Goal: Transaction & Acquisition: Purchase product/service

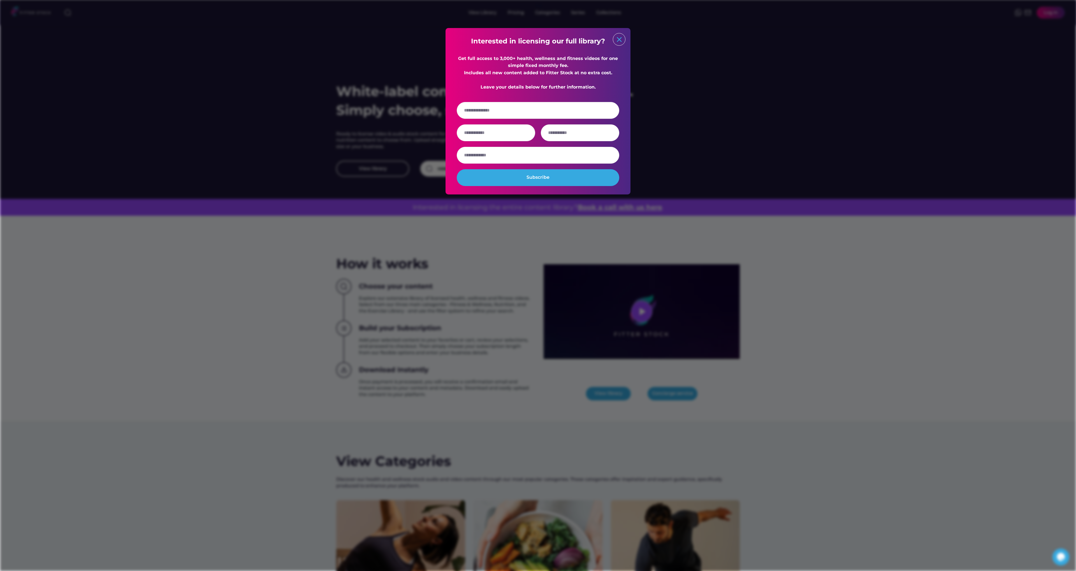
click at [620, 40] on text "close" at bounding box center [619, 39] width 8 height 8
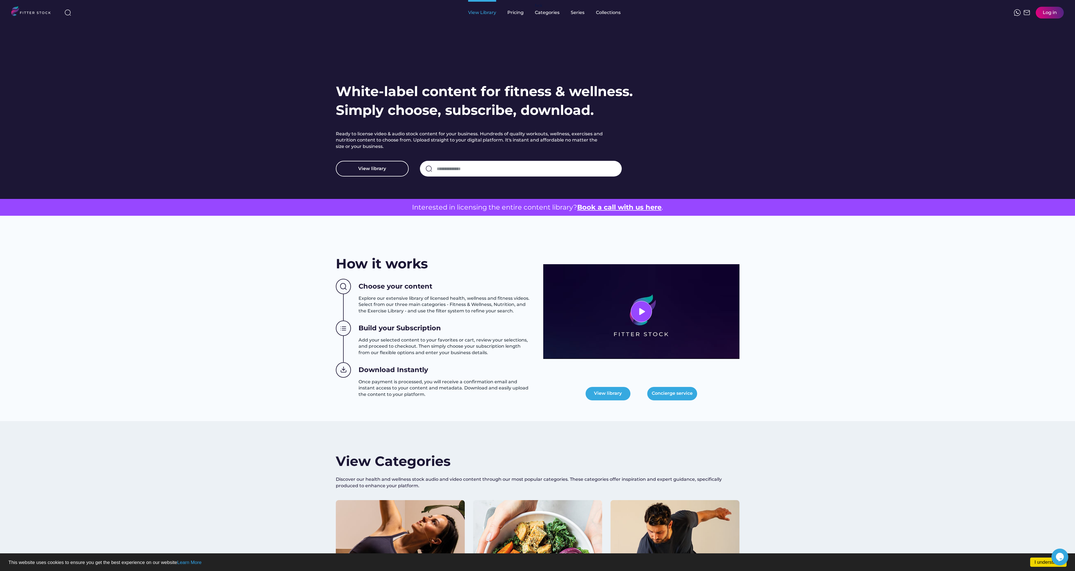
click at [493, 14] on div "View Library" at bounding box center [482, 13] width 28 height 6
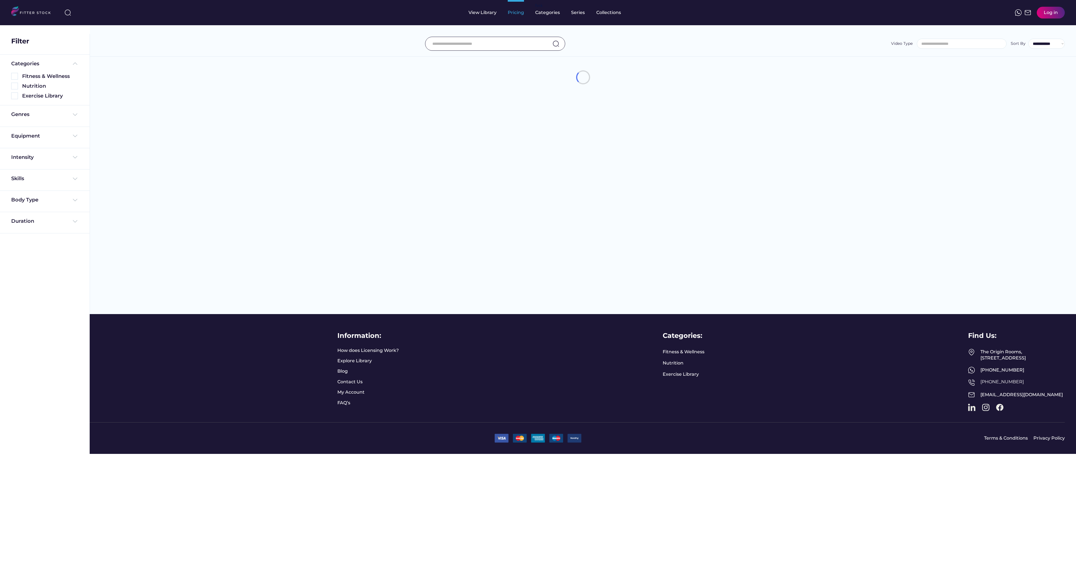
select select
select select "**********"
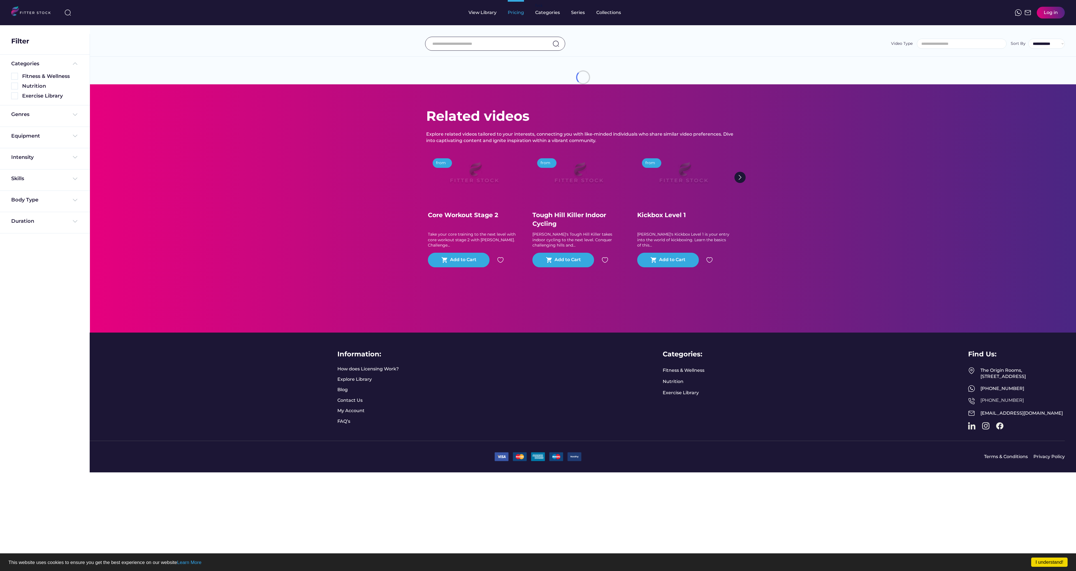
click at [516, 15] on div "Pricing" at bounding box center [516, 13] width 16 height 6
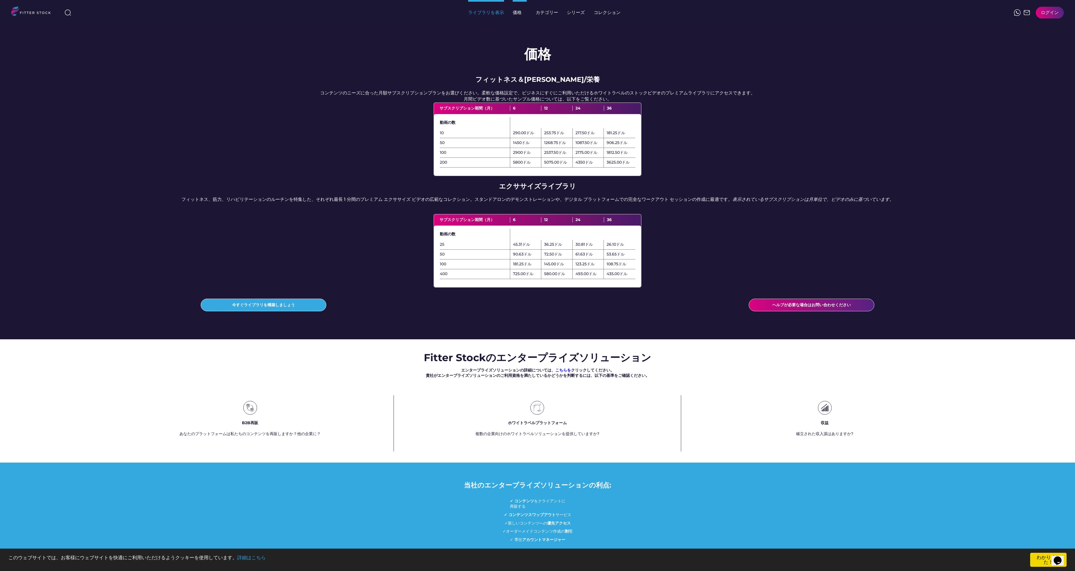
click at [486, 18] on div "ライブラリを表示" at bounding box center [486, 12] width 36 height 25
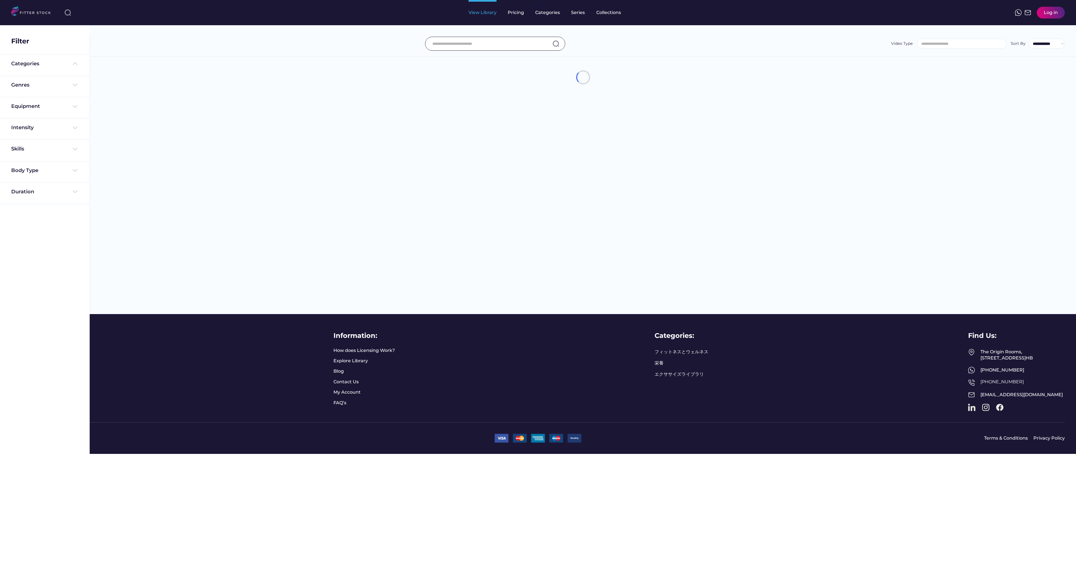
select select
select select "**********"
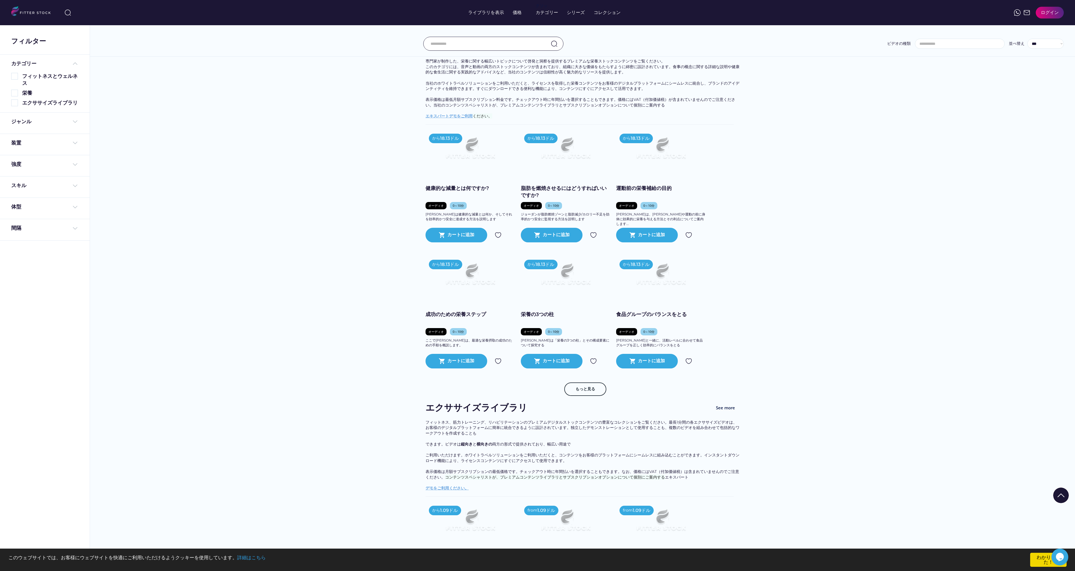
scroll to position [525, 0]
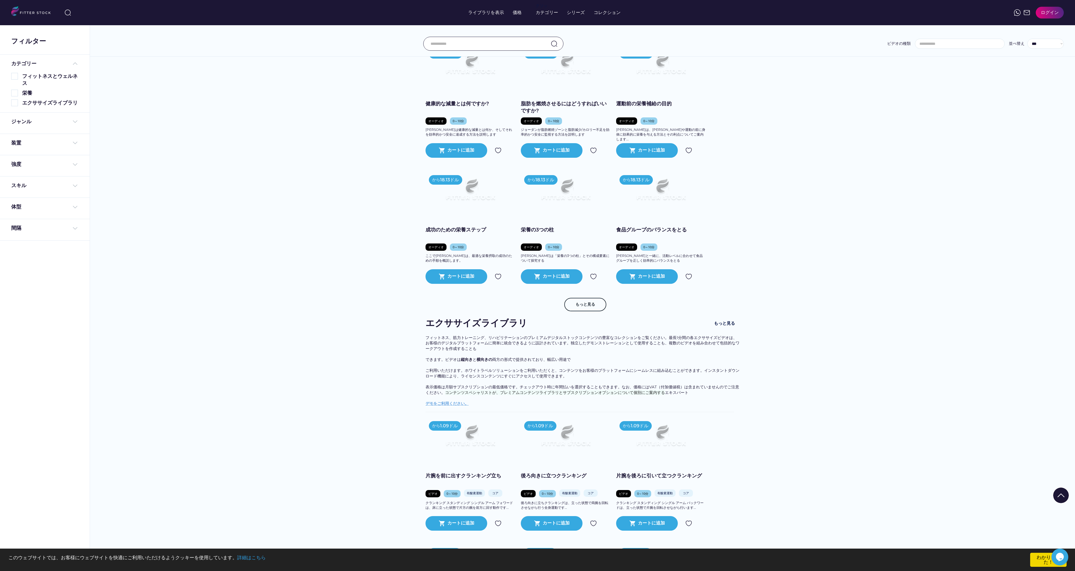
click at [37, 122] on div "ジャンル" at bounding box center [44, 121] width 67 height 7
click at [41, 203] on div "装置" at bounding box center [44, 201] width 67 height 10
click at [41, 200] on div "装置" at bounding box center [44, 199] width 67 height 7
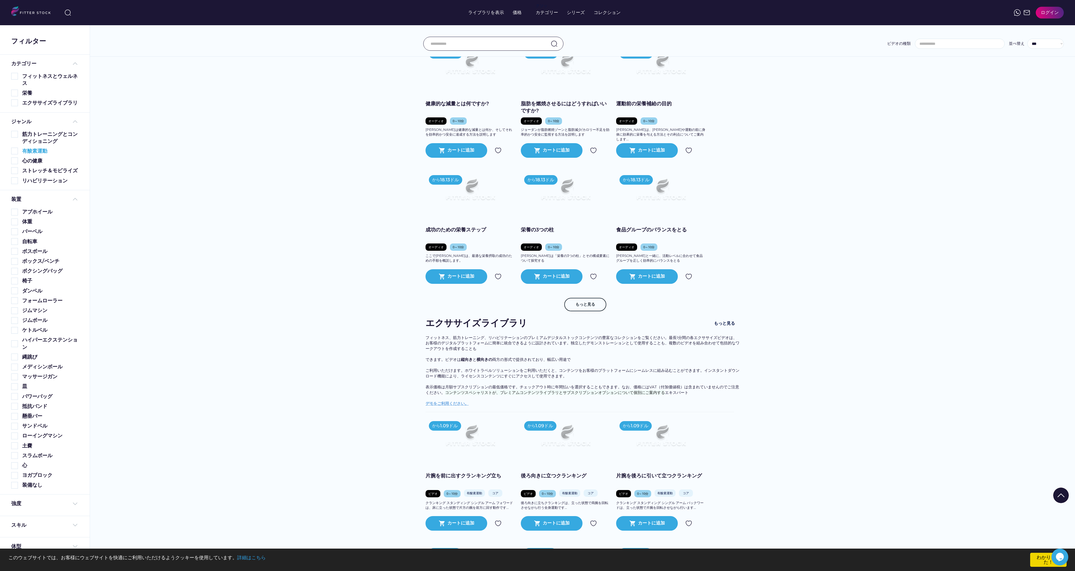
click at [49, 155] on div "有酸素運動" at bounding box center [50, 151] width 56 height 7
click at [38, 154] on font "有酸素運動" at bounding box center [34, 151] width 25 height 6
click at [15, 154] on img at bounding box center [14, 151] width 7 height 7
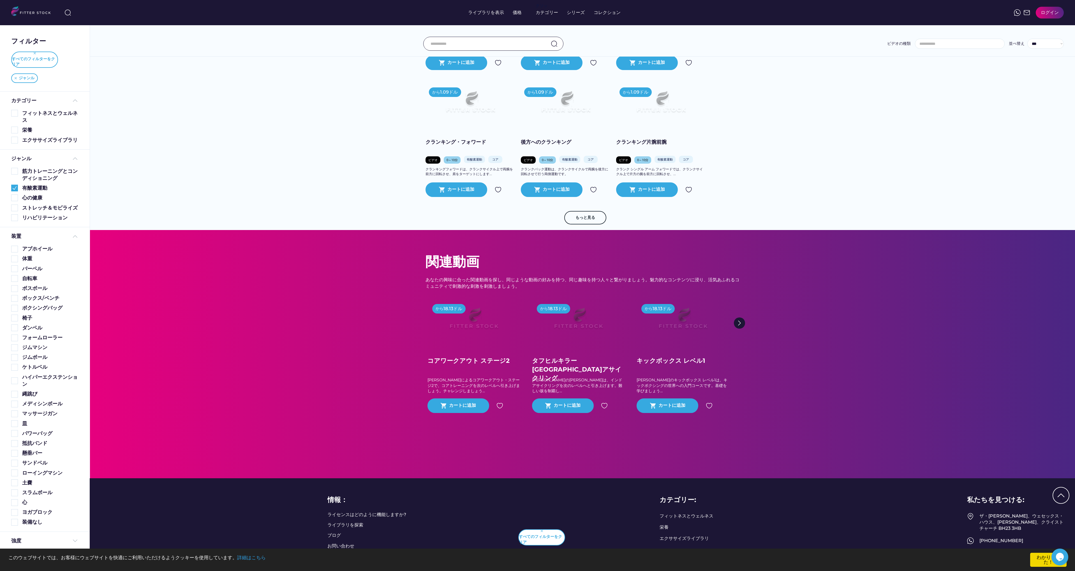
scroll to position [402, 0]
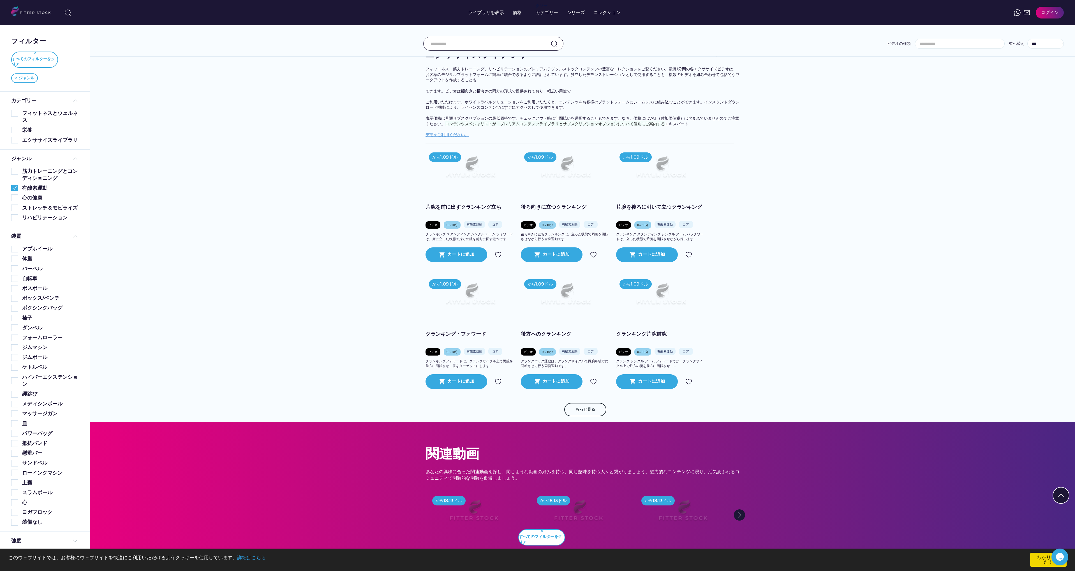
click at [562, 178] on img at bounding box center [566, 169] width 72 height 40
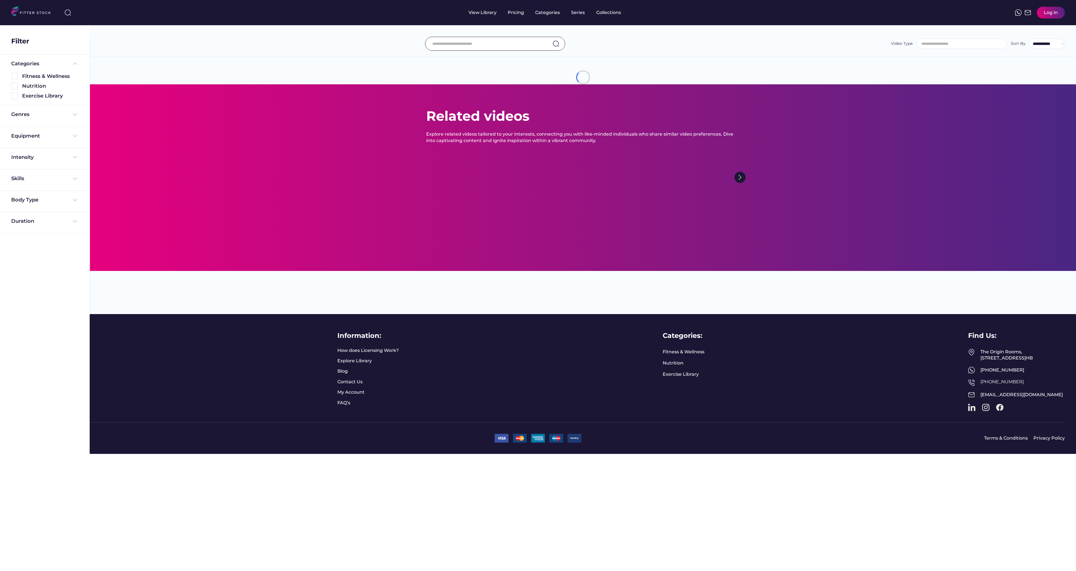
select select
select select "**********"
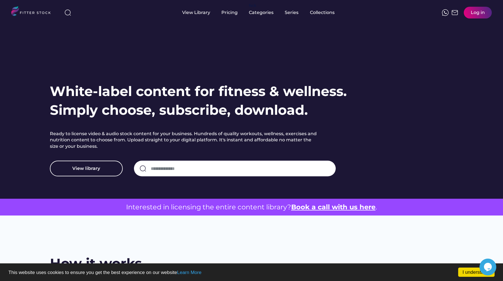
click at [173, 3] on div "View Library Pricing fvck Categories Series Collections Log in" at bounding box center [251, 12] width 481 height 25
click at [183, 6] on div "View Library" at bounding box center [196, 12] width 28 height 25
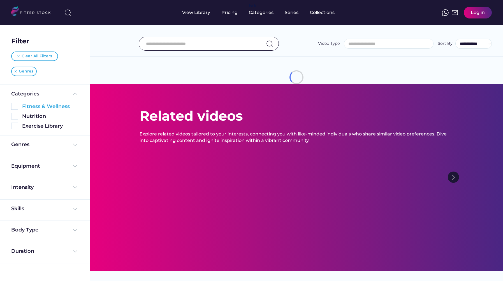
select select
select select "**********"
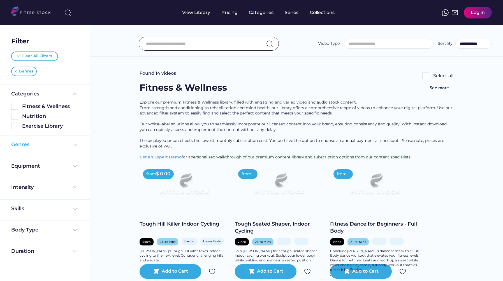
click at [36, 148] on div "Genres" at bounding box center [44, 144] width 67 height 7
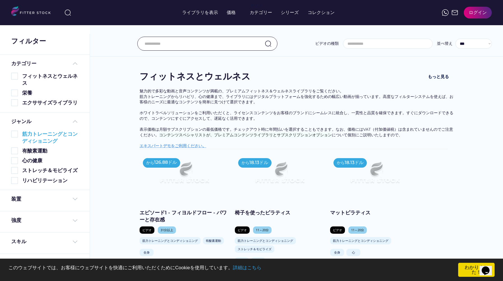
scroll to position [30, 0]
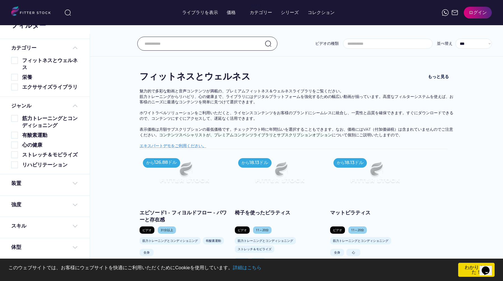
click at [29, 176] on div "装置" at bounding box center [45, 185] width 90 height 21
click at [27, 183] on div "装置" at bounding box center [44, 183] width 67 height 7
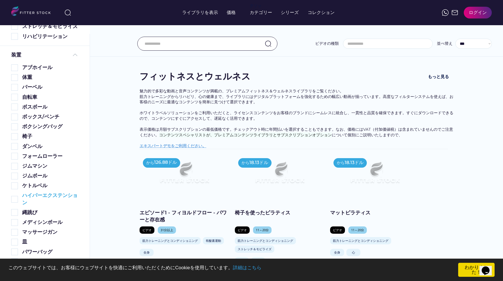
scroll to position [147, 0]
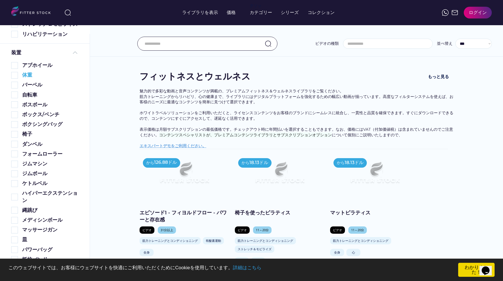
click at [25, 78] on font "体重" at bounding box center [27, 75] width 10 height 6
click at [13, 79] on img at bounding box center [14, 75] width 7 height 7
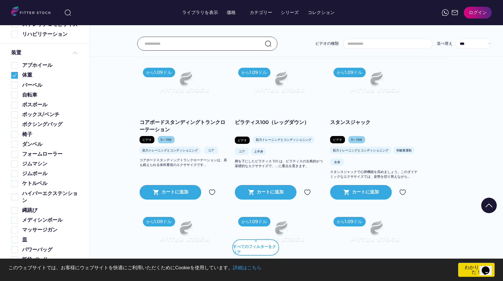
scroll to position [447, 0]
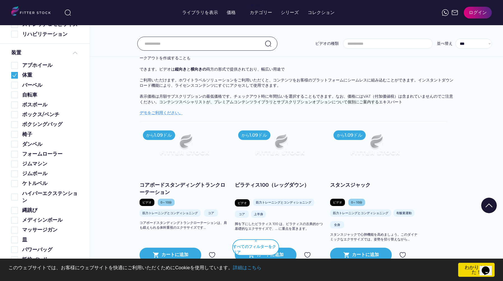
click at [203, 147] on img at bounding box center [185, 147] width 72 height 40
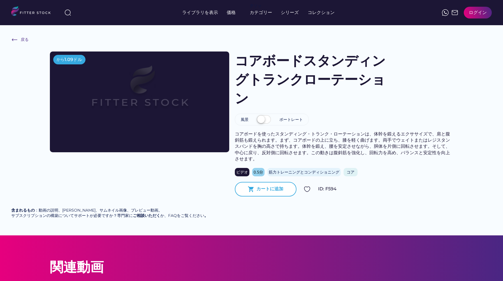
click at [279, 186] on div "カートに追加" at bounding box center [269, 189] width 27 height 6
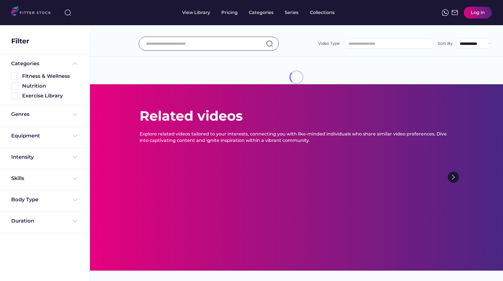
select select
select select "**********"
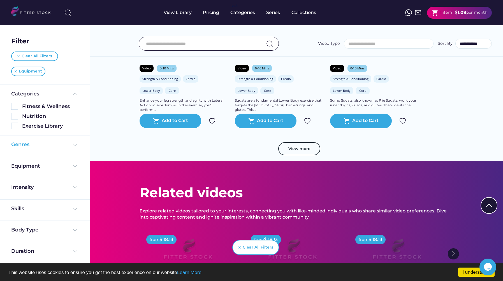
scroll to position [680, 0]
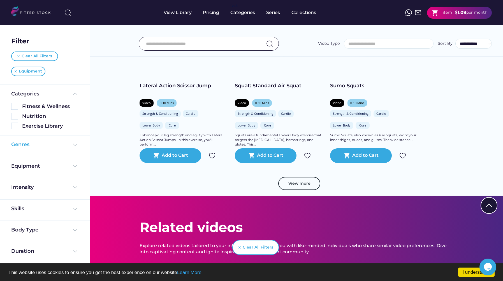
click at [40, 146] on div "Genres" at bounding box center [44, 144] width 67 height 7
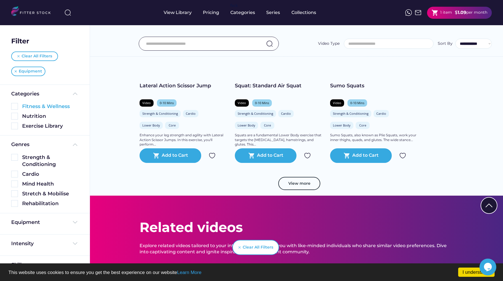
click at [19, 107] on div "Fitness & Wellness" at bounding box center [44, 106] width 67 height 7
click at [15, 107] on img at bounding box center [14, 106] width 7 height 7
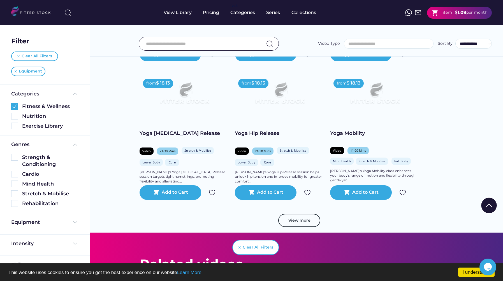
scroll to position [214, 0]
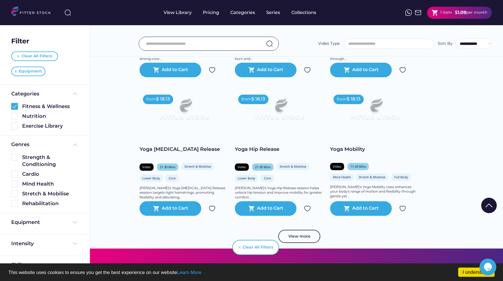
click at [293, 244] on button "View more" at bounding box center [299, 236] width 42 height 13
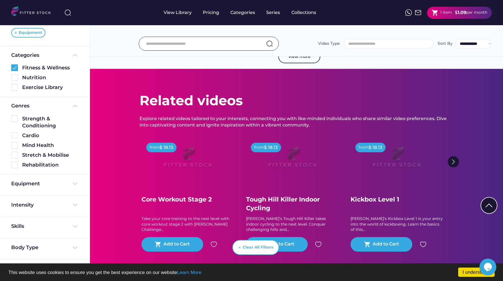
scroll to position [38, 0]
click at [43, 178] on div "Equipment" at bounding box center [45, 185] width 90 height 21
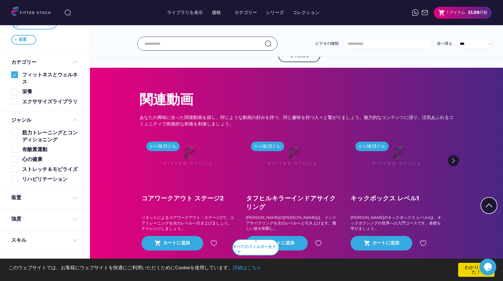
scroll to position [689, 0]
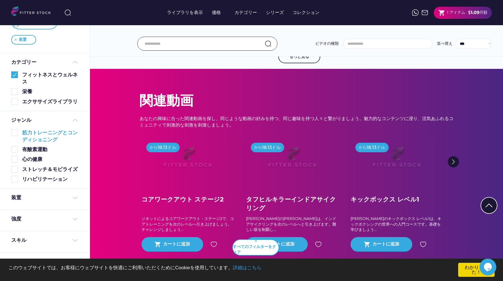
click at [27, 143] on font "筋力トレーニングとコンディショニング" at bounding box center [49, 136] width 55 height 13
click at [43, 103] on font "エクササイズライブラリ" at bounding box center [49, 102] width 55 height 6
click at [16, 102] on img at bounding box center [14, 101] width 7 height 7
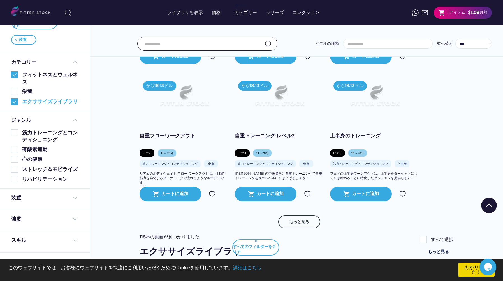
scroll to position [495, 0]
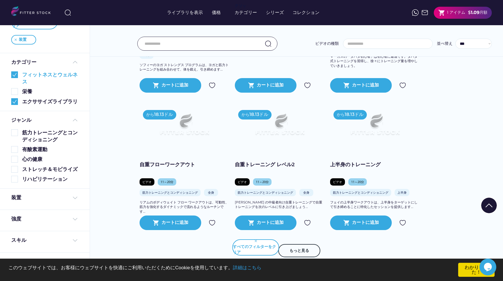
click at [16, 75] on img at bounding box center [14, 74] width 7 height 7
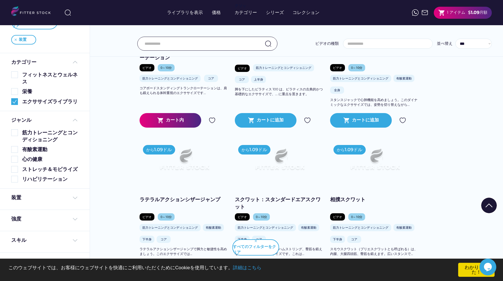
scroll to position [278, 0]
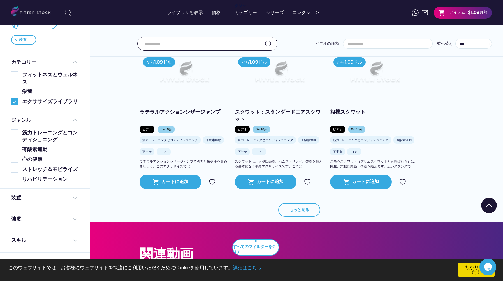
click at [306, 208] on font "もっと見る" at bounding box center [300, 209] width 20 height 5
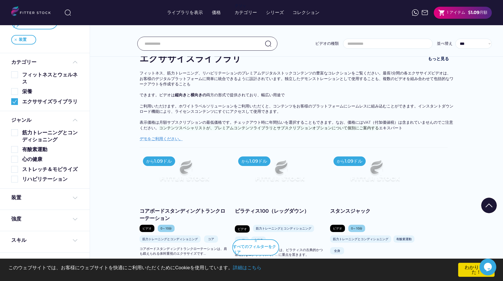
scroll to position [0, 0]
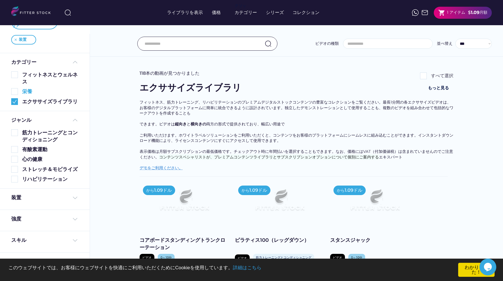
click at [20, 100] on div "エクササイズライブラリ" at bounding box center [44, 101] width 67 height 7
click at [12, 103] on img at bounding box center [14, 101] width 7 height 7
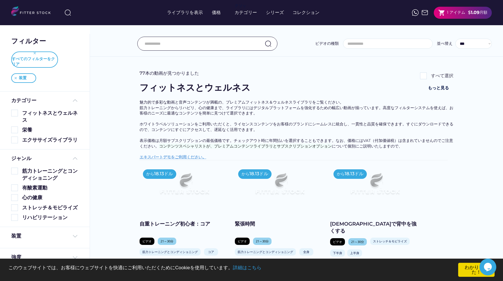
click at [37, 64] on div "すべてのフィルターをクリア" at bounding box center [35, 61] width 46 height 11
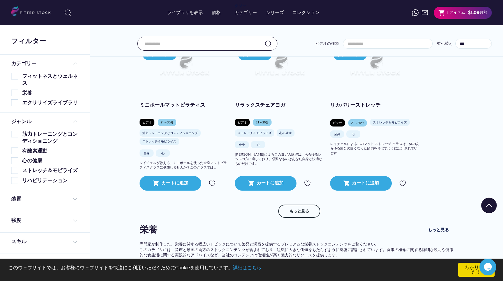
scroll to position [591, 0]
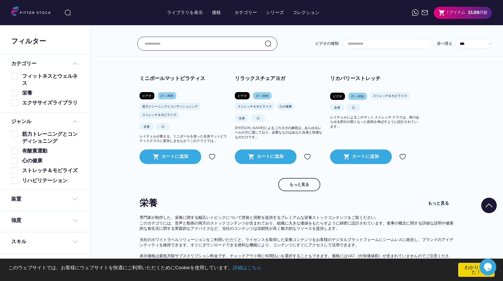
click at [325, 192] on div "もっと見る" at bounding box center [297, 187] width 314 height 19
click at [314, 191] on button "もっと見る" at bounding box center [299, 184] width 42 height 13
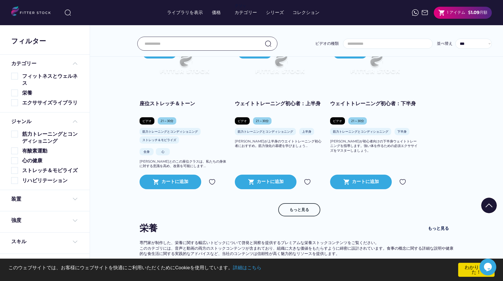
scroll to position [940, 0]
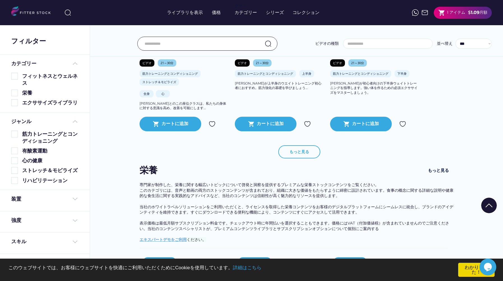
click at [299, 152] on button "もっと見る" at bounding box center [299, 151] width 42 height 13
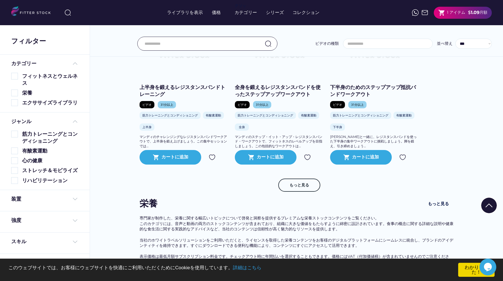
scroll to position [1205, 0]
click at [311, 192] on button "もっと見る" at bounding box center [299, 185] width 42 height 13
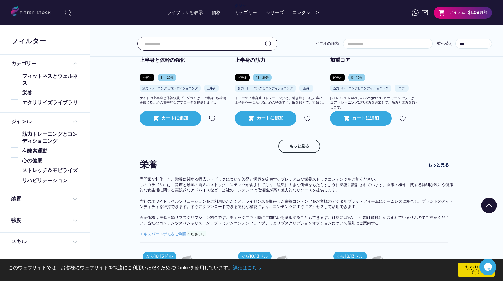
scroll to position [1521, 0]
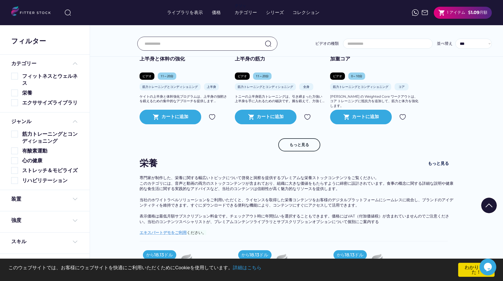
click at [44, 209] on div "装置" at bounding box center [45, 200] width 90 height 21
click at [41, 203] on div "装置" at bounding box center [44, 199] width 67 height 7
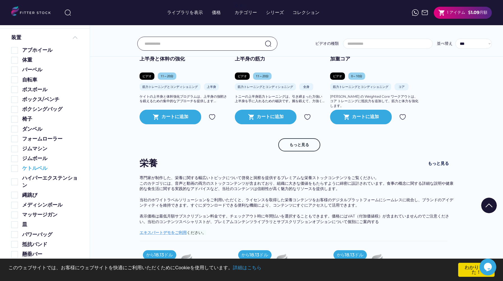
scroll to position [162, 0]
click at [37, 132] on font "ダンベル" at bounding box center [32, 129] width 20 height 6
click at [10, 141] on div "装置 アブホイール 体重 バーベル 自転車 ボスボール ボックス/ベンチ ボクシングバッグ 椅子 ダンベル フォームローラー ジムマシン ジムボール ケトルベ…" at bounding box center [45, 180] width 90 height 305
click at [15, 132] on img at bounding box center [14, 128] width 7 height 7
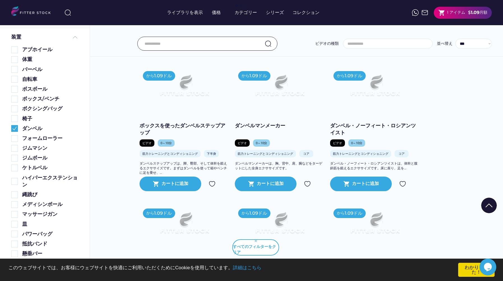
scroll to position [1251, 0]
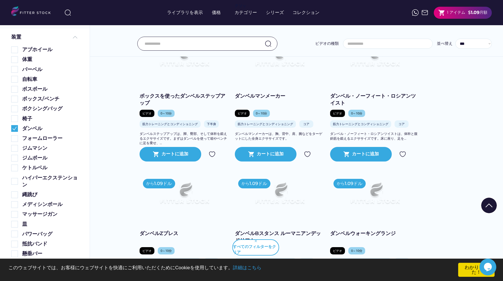
click at [360, 102] on font "ダンベル・ノーフィート・ロシアンツイスト" at bounding box center [373, 99] width 86 height 13
